Goal: Find contact information: Find contact information

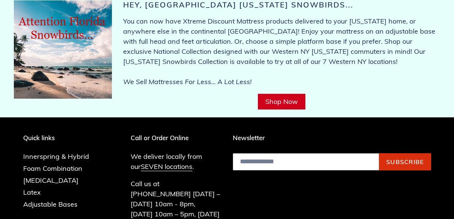
scroll to position [3003, 0]
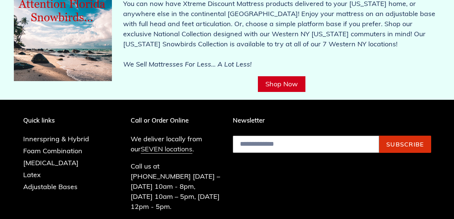
click at [157, 145] on link "SEVEN locations" at bounding box center [167, 149] width 52 height 9
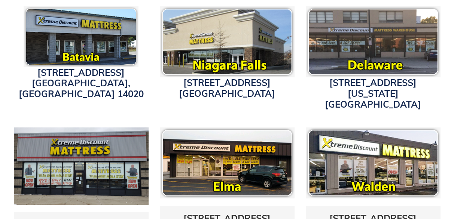
scroll to position [262, 0]
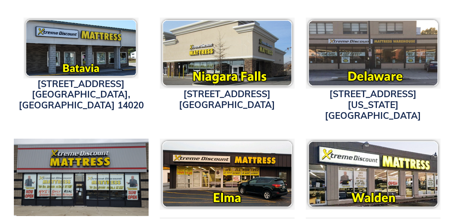
click at [367, 57] on img at bounding box center [373, 53] width 135 height 71
click at [382, 51] on img at bounding box center [373, 53] width 135 height 71
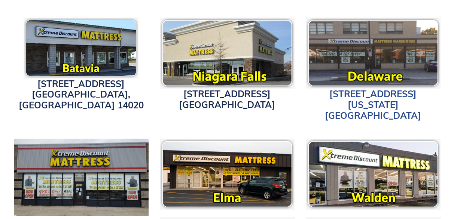
click at [363, 96] on link "3514 Delaware Ave. Buffalo, NY 14217" at bounding box center [373, 104] width 96 height 33
